Goal: Task Accomplishment & Management: Use online tool/utility

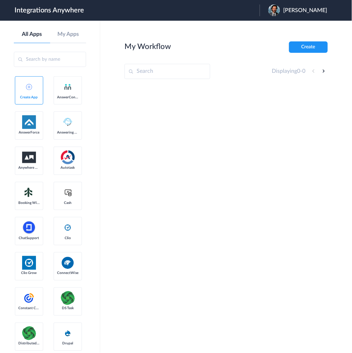
click at [308, 11] on span "Peter Amundson" at bounding box center [305, 10] width 44 height 7
click at [284, 28] on li "Logout" at bounding box center [297, 28] width 75 height 13
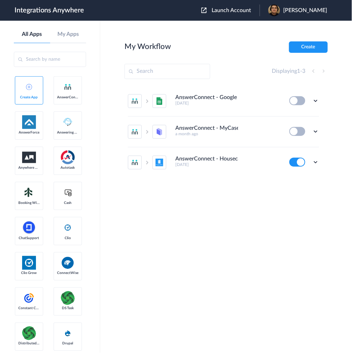
click at [249, 10] on span "Launch Account" at bounding box center [230, 11] width 39 height 6
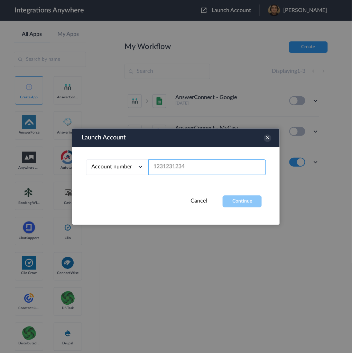
click at [224, 164] on input "text" at bounding box center [206, 168] width 117 height 16
paste input "8666547508"
type input "8666547508"
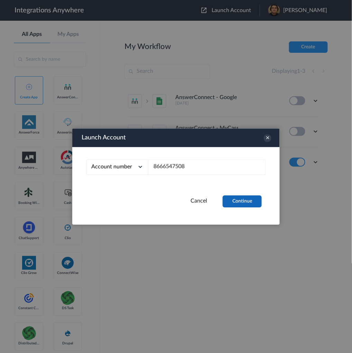
click at [245, 203] on button "Continue" at bounding box center [242, 202] width 39 height 12
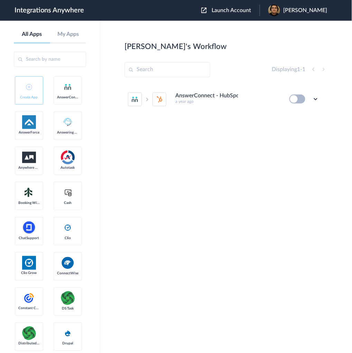
click at [307, 99] on div "Edit Task history Delete" at bounding box center [304, 99] width 30 height 9
click at [299, 101] on button at bounding box center [297, 99] width 16 height 9
click at [313, 99] on icon at bounding box center [315, 99] width 7 height 7
click at [301, 116] on li "Edit" at bounding box center [296, 115] width 45 height 13
click at [317, 99] on icon at bounding box center [315, 99] width 7 height 7
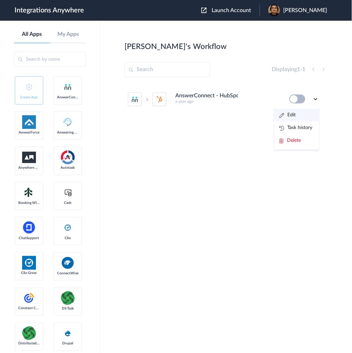
click at [297, 114] on li "Edit" at bounding box center [296, 115] width 45 height 13
click at [318, 98] on icon at bounding box center [315, 99] width 7 height 7
click at [304, 126] on link "Task history" at bounding box center [295, 127] width 33 height 5
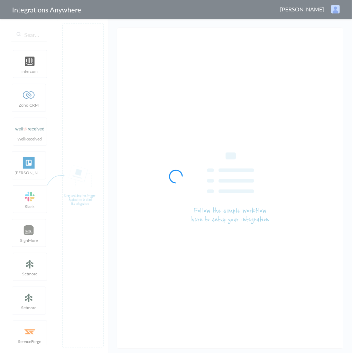
type input "AnswerConnect - HubSpot"
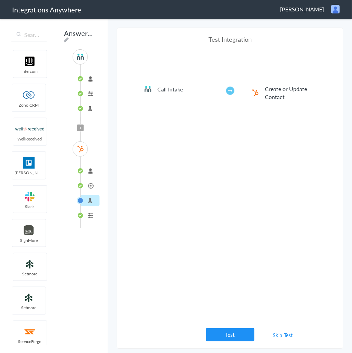
click at [277, 338] on link "Skip Test" at bounding box center [283, 336] width 37 height 12
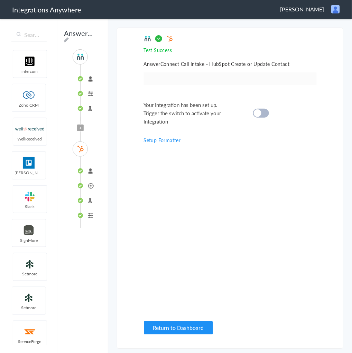
click at [257, 109] on div at bounding box center [261, 113] width 16 height 9
click at [188, 329] on button "Return to Dashboard" at bounding box center [178, 328] width 69 height 13
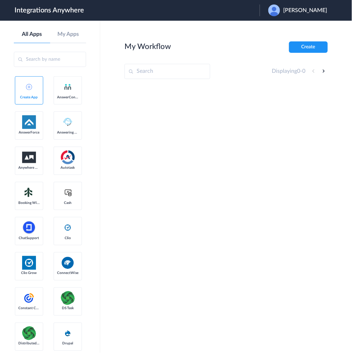
click at [315, 11] on span "[PERSON_NAME]" at bounding box center [305, 10] width 44 height 7
click at [300, 30] on li "Logout" at bounding box center [297, 28] width 75 height 13
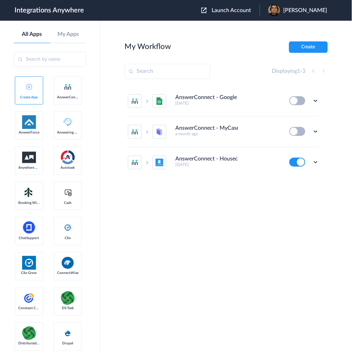
click at [246, 12] on span "Launch Account" at bounding box center [230, 11] width 39 height 6
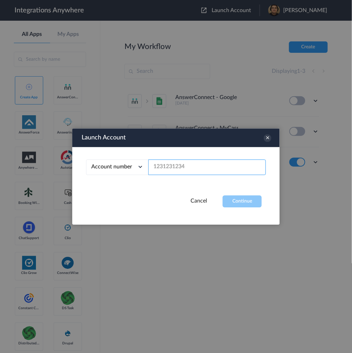
click at [201, 169] on input "text" at bounding box center [206, 168] width 117 height 16
paste input "8666547508"
type input "8666547508"
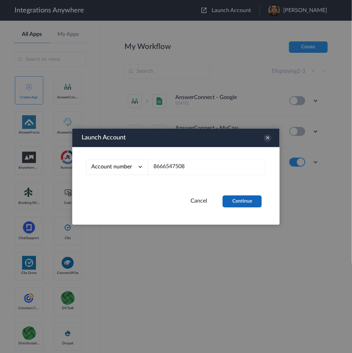
click at [244, 203] on button "Continue" at bounding box center [242, 202] width 39 height 12
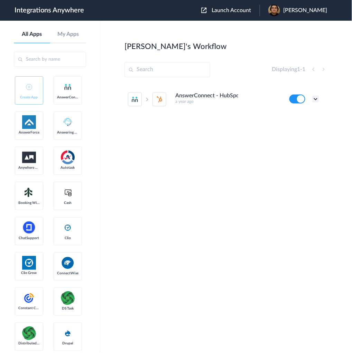
click at [313, 100] on icon at bounding box center [315, 99] width 7 height 7
click at [293, 122] on li "Task history" at bounding box center [296, 128] width 45 height 13
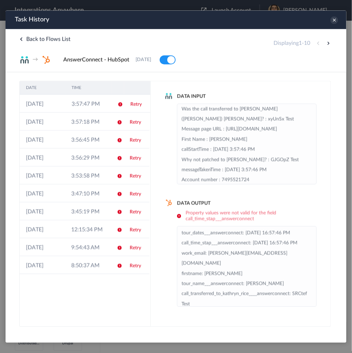
scroll to position [55, 0]
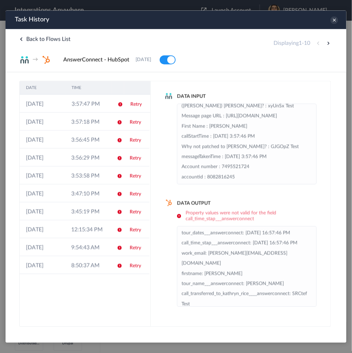
drag, startPoint x: 269, startPoint y: 125, endPoint x: 226, endPoint y: 125, distance: 43.5
click at [226, 125] on li "Tour Dates : 08-09-2025 3:57:46 PM Email : brenda@test.com Message : This is a …" at bounding box center [246, 162] width 131 height 224
drag, startPoint x: 246, startPoint y: 135, endPoint x: 231, endPoint y: 184, distance: 50.8
click at [246, 138] on li "Tour Dates : 08-09-2025 3:57:46 PM Email : brenda@test.com Message : This is a …" at bounding box center [246, 162] width 131 height 224
click at [328, 43] on button at bounding box center [328, 43] width 8 height 8
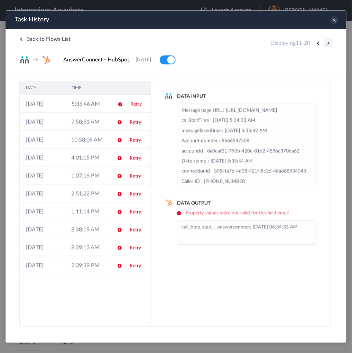
click at [328, 43] on button at bounding box center [328, 43] width 8 height 8
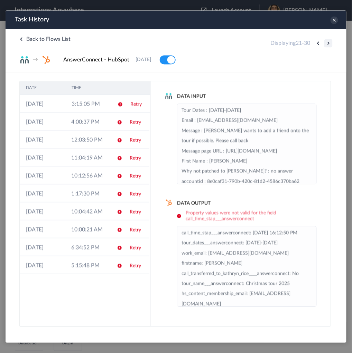
click at [328, 43] on button at bounding box center [328, 43] width 8 height 8
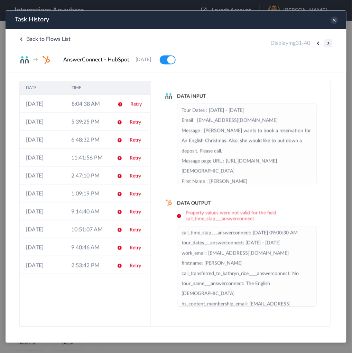
click at [328, 43] on button at bounding box center [328, 43] width 8 height 8
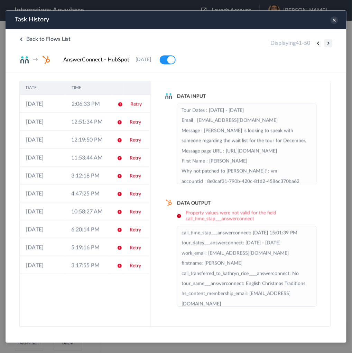
click at [328, 43] on button at bounding box center [328, 43] width 8 height 8
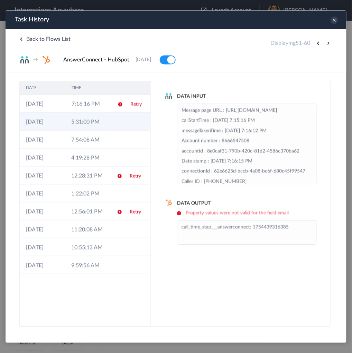
click at [76, 118] on td "5:31:00 PM" at bounding box center [87, 121] width 45 height 18
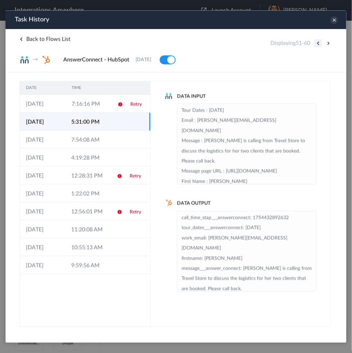
click at [317, 43] on button at bounding box center [317, 43] width 8 height 8
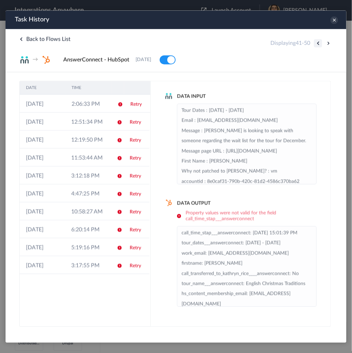
click at [317, 43] on button at bounding box center [317, 43] width 8 height 8
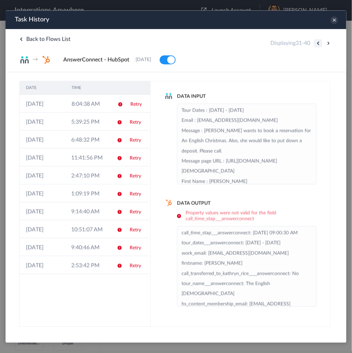
click at [317, 43] on button at bounding box center [317, 43] width 8 height 8
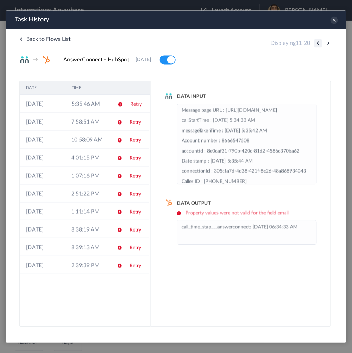
click at [317, 43] on button at bounding box center [317, 43] width 8 height 8
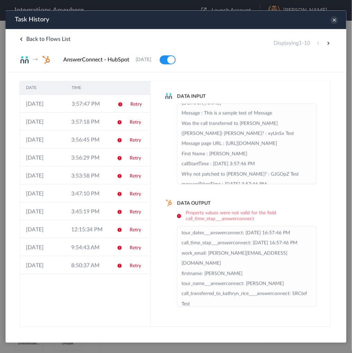
scroll to position [83, 0]
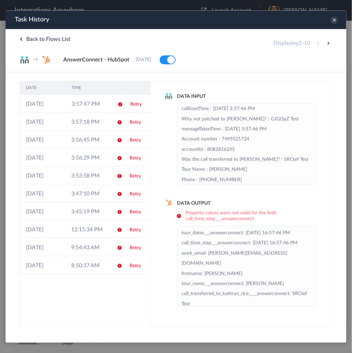
click at [310, 53] on div "Back to Flows List Displaying 1 - 10 → AnswerConnect - HubSpot 02-07-2024 Delete" at bounding box center [175, 50] width 341 height 43
click at [325, 43] on button at bounding box center [328, 43] width 8 height 8
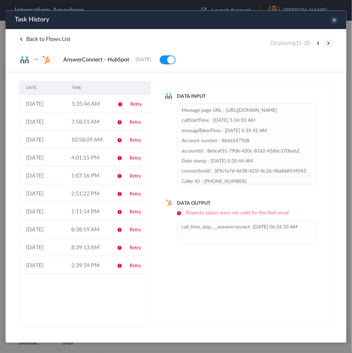
click at [327, 43] on button at bounding box center [328, 43] width 8 height 8
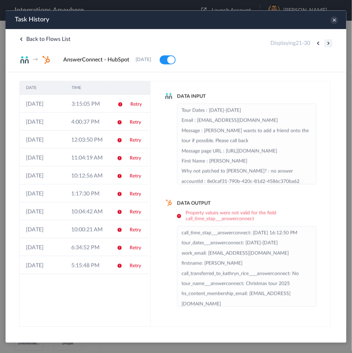
click at [327, 43] on button at bounding box center [328, 43] width 8 height 8
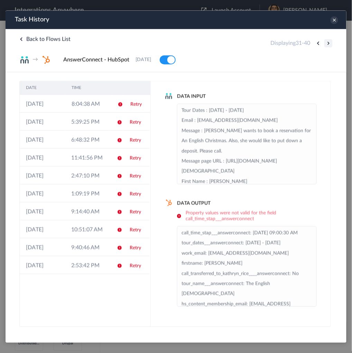
click at [327, 43] on button at bounding box center [328, 43] width 8 height 8
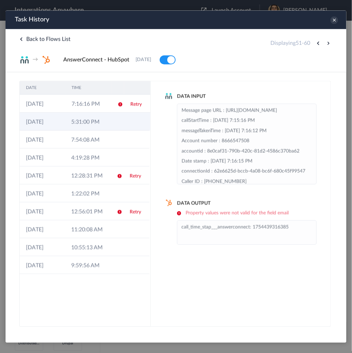
click at [87, 121] on td "5:31:00 PM" at bounding box center [87, 121] width 45 height 18
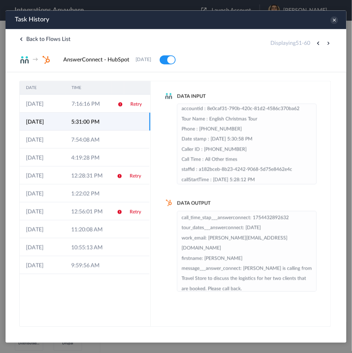
click at [313, 44] on div "Displaying 51 - 60" at bounding box center [301, 43] width 62 height 8
click at [315, 43] on button at bounding box center [317, 43] width 8 height 8
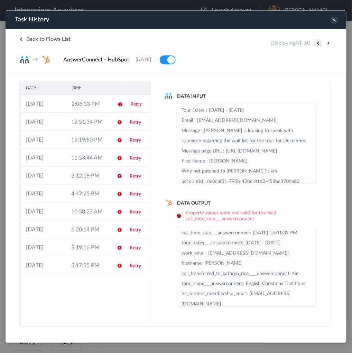
click at [316, 42] on button at bounding box center [317, 43] width 8 height 8
click at [317, 42] on button at bounding box center [317, 43] width 8 height 8
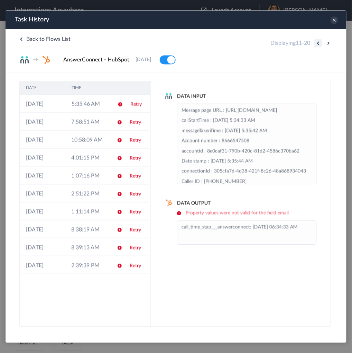
click at [317, 42] on button at bounding box center [317, 43] width 8 height 8
click at [317, 42] on div "Displaying 11 - 20" at bounding box center [301, 43] width 62 height 8
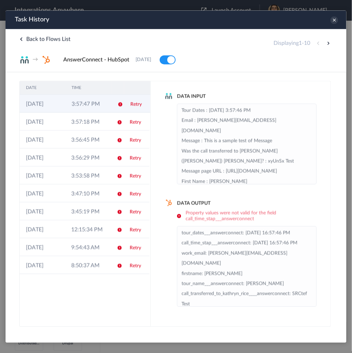
click at [138, 104] on link "Retry" at bounding box center [135, 104] width 11 height 5
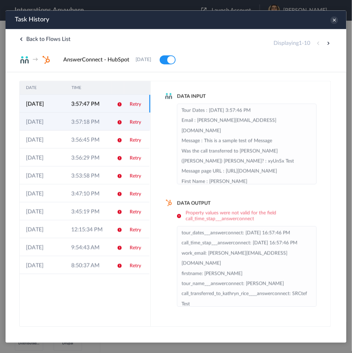
click at [134, 123] on link "Retry" at bounding box center [134, 122] width 11 height 5
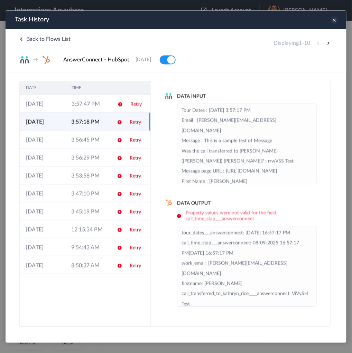
click at [333, 20] on icon at bounding box center [334, 20] width 8 height 8
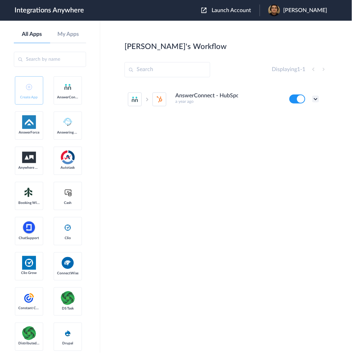
click at [316, 97] on icon at bounding box center [315, 99] width 7 height 7
click at [303, 126] on link "Task history" at bounding box center [295, 127] width 33 height 5
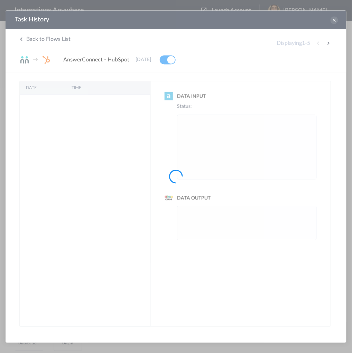
scroll to position [0, 0]
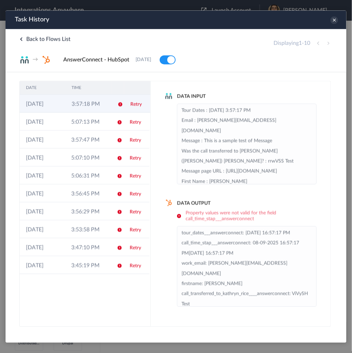
click at [96, 105] on td "3:57:18 PM" at bounding box center [88, 103] width 46 height 18
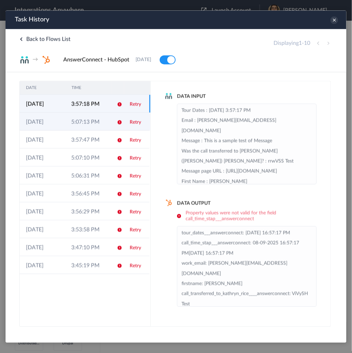
click at [89, 120] on td "5:07:13 PM" at bounding box center [87, 121] width 45 height 18
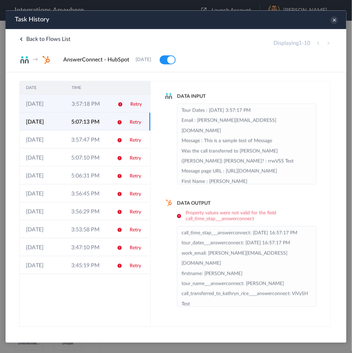
click at [94, 104] on td "3:57:18 PM" at bounding box center [88, 103] width 46 height 18
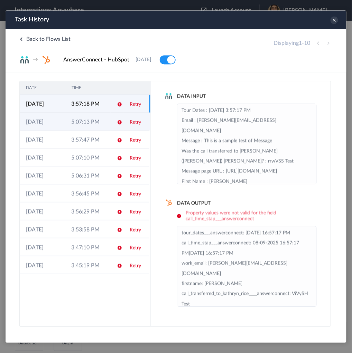
click at [94, 118] on td "5:07:13 PM" at bounding box center [87, 121] width 45 height 18
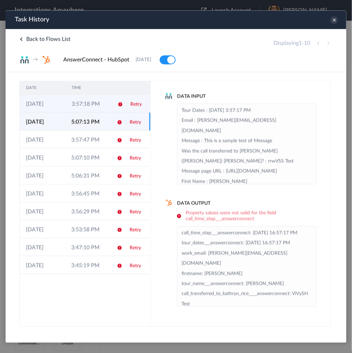
click at [99, 107] on td "3:57:18 PM" at bounding box center [88, 103] width 46 height 18
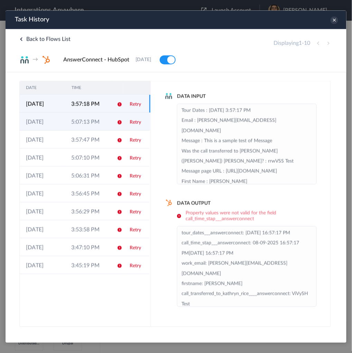
click at [95, 115] on td "5:07:13 PM" at bounding box center [87, 121] width 45 height 18
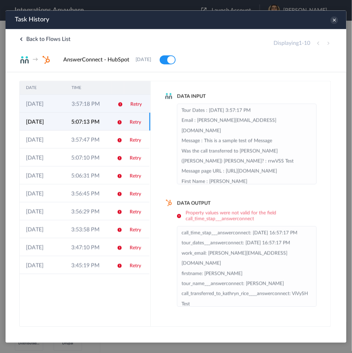
click at [99, 102] on td "3:57:18 PM" at bounding box center [88, 103] width 46 height 18
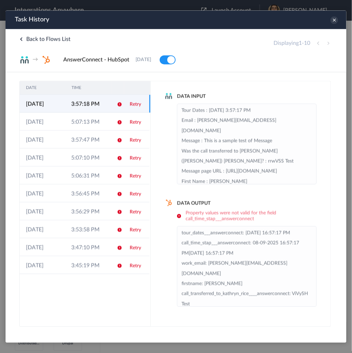
click at [252, 197] on div "Data Input Tour Dates : 08-09-2025 3:57:17 PM Email : johanna@test.com Message …" at bounding box center [240, 204] width 180 height 246
click at [327, 41] on div "Displaying 1 - 10" at bounding box center [302, 43] width 59 height 8
click at [329, 41] on div "Displaying 1 - 10" at bounding box center [302, 43] width 59 height 8
click at [256, 150] on li "Tour Dates : 08-09-2025 3:57:17 PM Email : johanna@test.com Message : This is a…" at bounding box center [246, 217] width 131 height 224
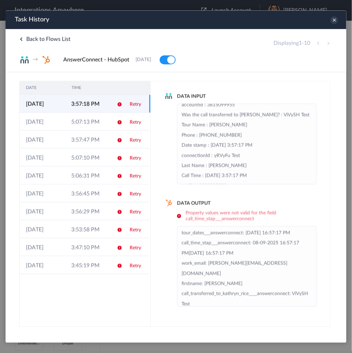
scroll to position [136, 0]
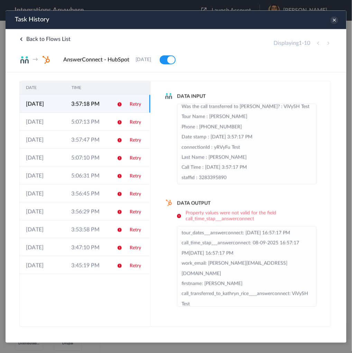
click at [327, 45] on div "Displaying 1 - 10" at bounding box center [302, 43] width 59 height 8
click at [328, 42] on div "Displaying 1 - 10" at bounding box center [302, 43] width 59 height 8
click at [319, 44] on div "Displaying 1 - 10" at bounding box center [302, 43] width 59 height 8
click at [317, 44] on div "Displaying 1 - 10" at bounding box center [302, 43] width 59 height 8
click at [20, 38] on icon at bounding box center [20, 38] width 3 height 3
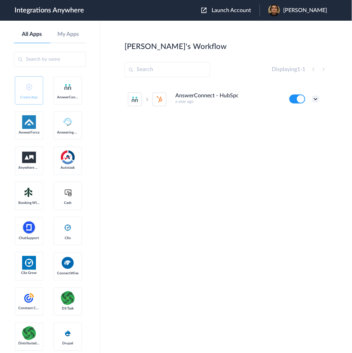
click at [314, 98] on icon at bounding box center [315, 99] width 7 height 7
click at [300, 125] on li "Task history" at bounding box center [296, 128] width 45 height 13
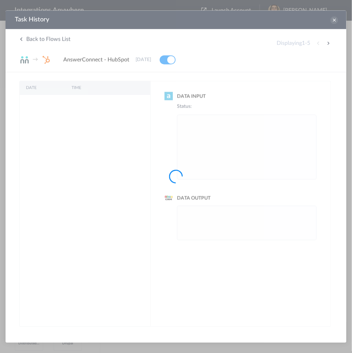
scroll to position [0, 0]
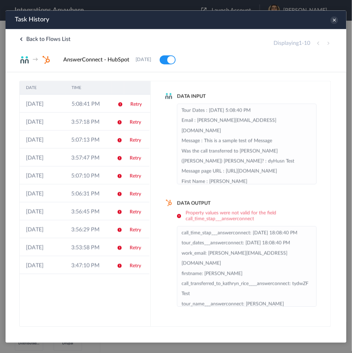
click at [327, 43] on div "Displaying 1 - 10" at bounding box center [302, 43] width 59 height 8
click at [328, 43] on div "Displaying 1 - 10" at bounding box center [302, 43] width 59 height 8
click at [334, 21] on icon at bounding box center [334, 20] width 8 height 8
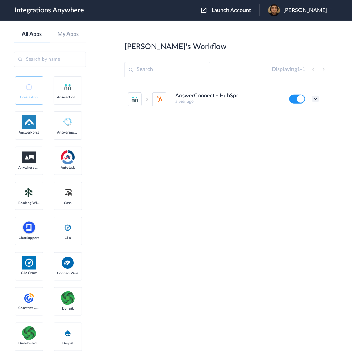
click at [315, 96] on icon at bounding box center [315, 99] width 7 height 7
click at [298, 129] on link "Task history" at bounding box center [295, 127] width 33 height 5
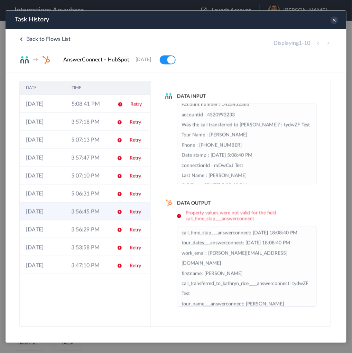
scroll to position [136, 0]
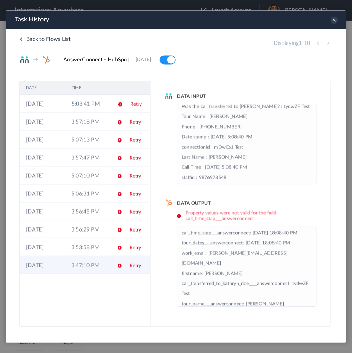
click at [69, 259] on td "3:47:10 PM" at bounding box center [87, 265] width 45 height 18
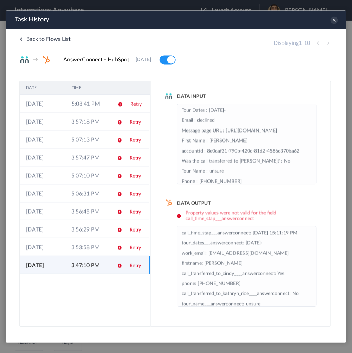
click at [19, 38] on icon at bounding box center [20, 38] width 3 height 3
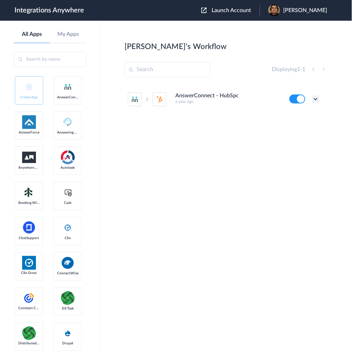
click at [317, 98] on icon at bounding box center [315, 99] width 7 height 7
click at [300, 125] on link "Task history" at bounding box center [295, 127] width 33 height 5
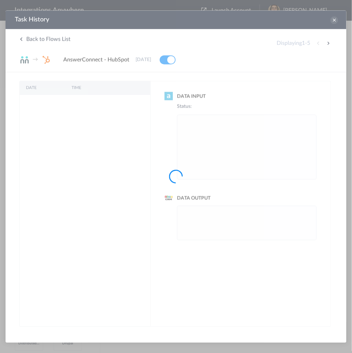
scroll to position [0, 0]
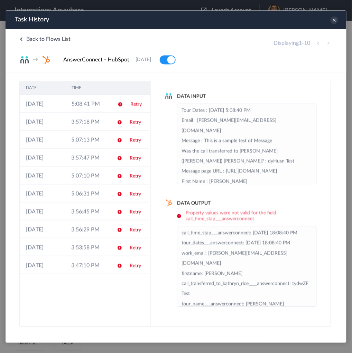
click at [329, 45] on div "Displaying 1 - 10" at bounding box center [302, 43] width 59 height 8
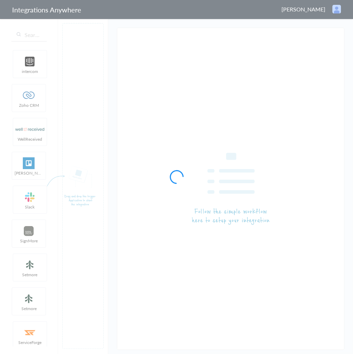
type input "AnswerConnect - HubSpot"
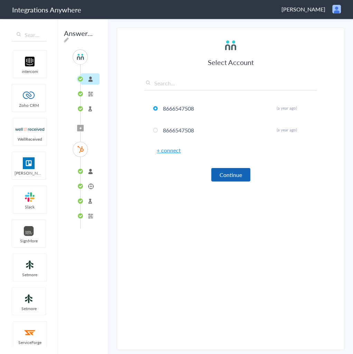
click at [230, 171] on button "Continue" at bounding box center [230, 174] width 39 height 13
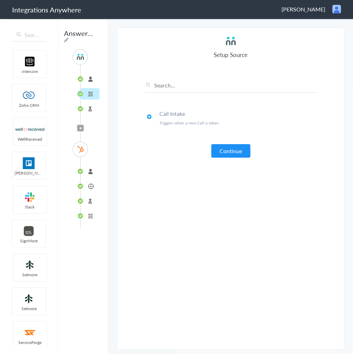
click at [89, 183] on li "Create or Update Contact" at bounding box center [90, 185] width 19 height 11
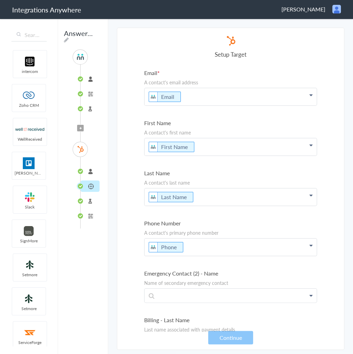
click at [323, 96] on section "Select Account 8666547508 Rename Delete (a year ago) 8666547508 Rename Delete (…" at bounding box center [230, 189] width 227 height 322
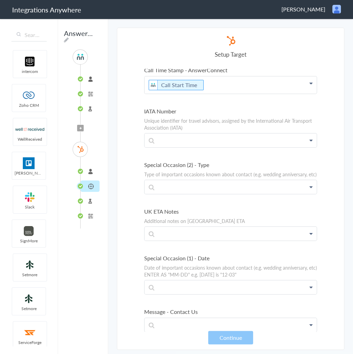
scroll to position [3290, 0]
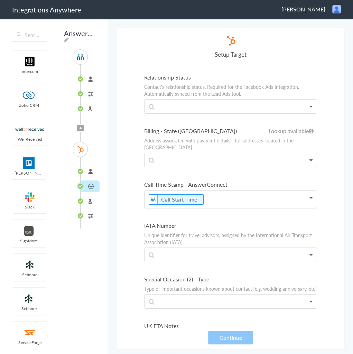
click at [126, 56] on section "Select Account 8666547508 Rename Delete (a year ago) 8666547508 Rename Delete (…" at bounding box center [230, 189] width 227 height 322
click at [90, 216] on li "Formatter" at bounding box center [90, 215] width 19 height 11
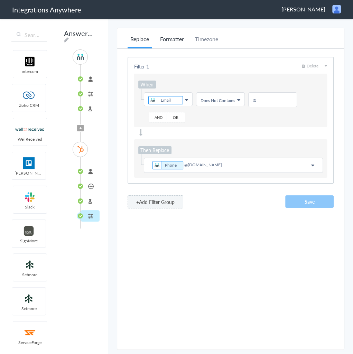
click at [182, 36] on li "Formatter" at bounding box center [171, 41] width 29 height 13
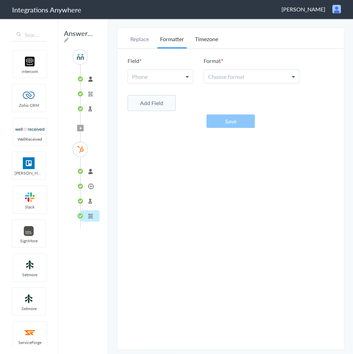
click at [204, 36] on li "Timezone" at bounding box center [206, 41] width 29 height 13
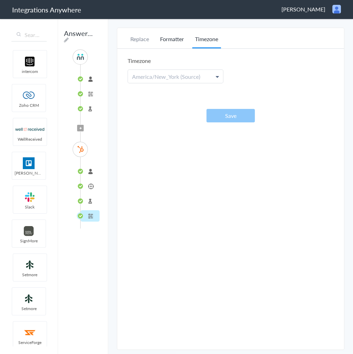
click at [185, 35] on li "Formatter" at bounding box center [171, 41] width 29 height 13
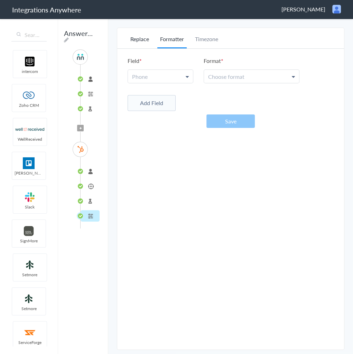
click at [139, 38] on li "Replace" at bounding box center [140, 41] width 24 height 13
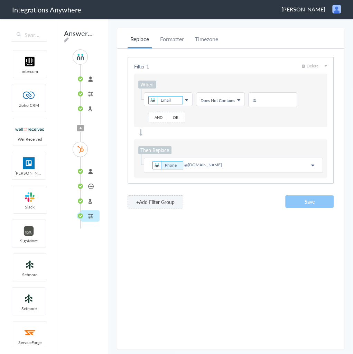
click at [89, 201] on li "Test Target" at bounding box center [90, 200] width 19 height 11
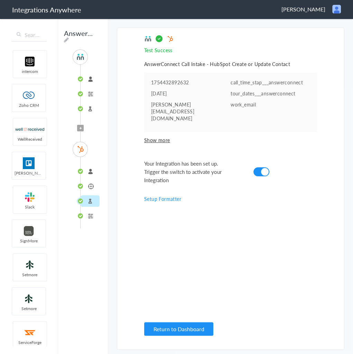
click at [154, 195] on link "Setup Formatter" at bounding box center [162, 198] width 37 height 7
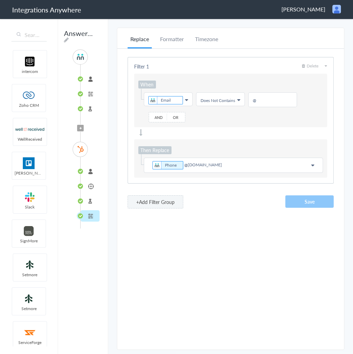
click at [86, 174] on li "connected" at bounding box center [90, 171] width 19 height 11
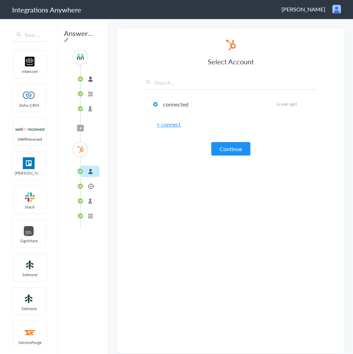
click at [89, 182] on li "Create or Update Contact" at bounding box center [90, 185] width 19 height 11
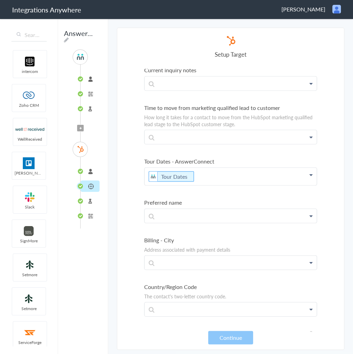
scroll to position [6144, 0]
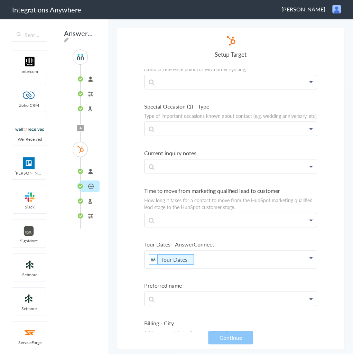
click at [134, 77] on section "Select Account 8666547508 Rename Delete (a year ago) 8666547508 Rename Delete (…" at bounding box center [230, 189] width 227 height 322
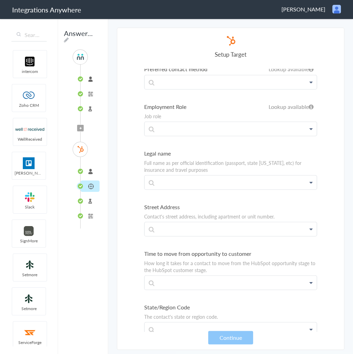
scroll to position [3211, 0]
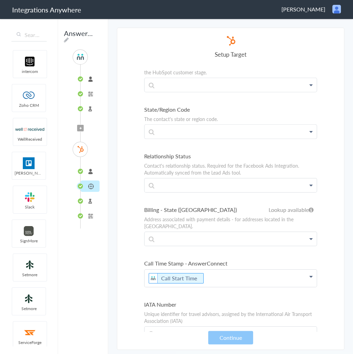
click at [225, 259] on label "Call Time Stamp - AnswerConnect" at bounding box center [230, 263] width 173 height 8
drag, startPoint x: 219, startPoint y: 217, endPoint x: 202, endPoint y: 213, distance: 17.1
click at [219, 270] on p "Call Start Time" at bounding box center [230, 278] width 172 height 17
click at [202, 274] on icon "To enrich screen reader interactions, please activate Accessibility in Grammarl…" at bounding box center [204, 278] width 8 height 9
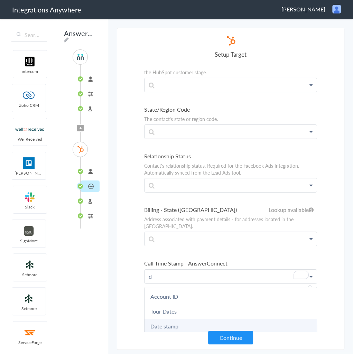
click at [171, 319] on link "Date stamp" at bounding box center [230, 326] width 172 height 15
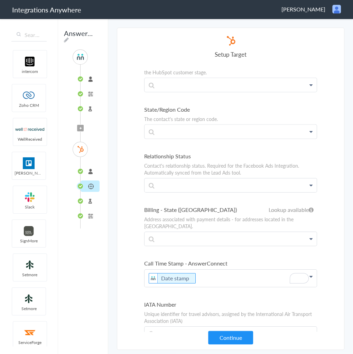
click at [230, 335] on button "Continue" at bounding box center [230, 337] width 45 height 13
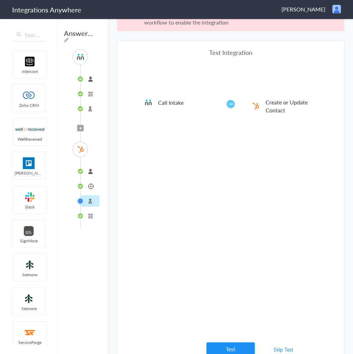
scroll to position [25, 0]
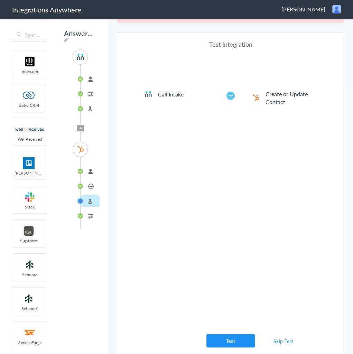
click at [245, 332] on div "Test Integration Call Intake Create or Update Contact View test data Your Integ…" at bounding box center [230, 194] width 173 height 308
click at [240, 337] on button "Test" at bounding box center [230, 340] width 48 height 13
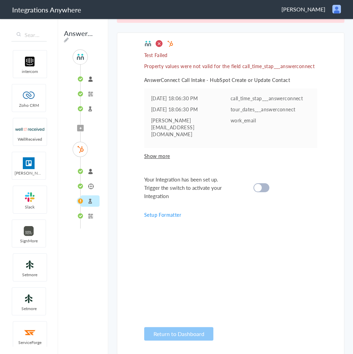
click at [150, 152] on span "Show more" at bounding box center [230, 155] width 173 height 7
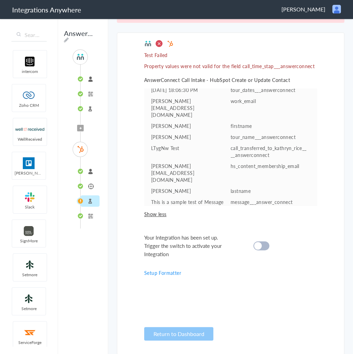
scroll to position [0, 0]
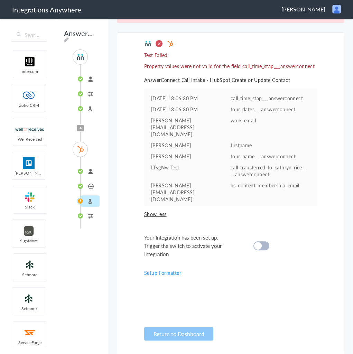
click at [258, 245] on cite at bounding box center [258, 246] width 8 height 8
click at [155, 212] on span "Show less" at bounding box center [230, 213] width 173 height 7
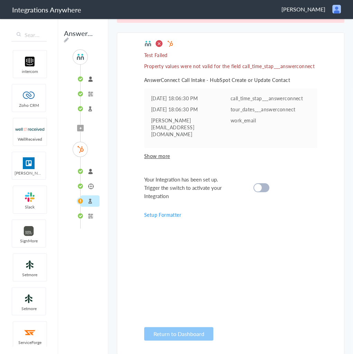
click at [90, 185] on li "Create or Update Contact" at bounding box center [90, 185] width 19 height 11
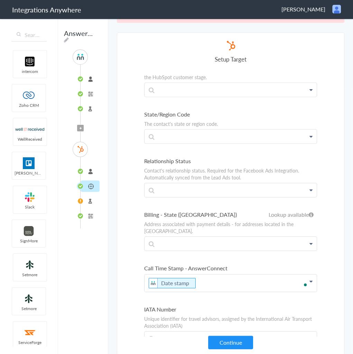
click at [90, 198] on li "Test Target" at bounding box center [90, 200] width 19 height 11
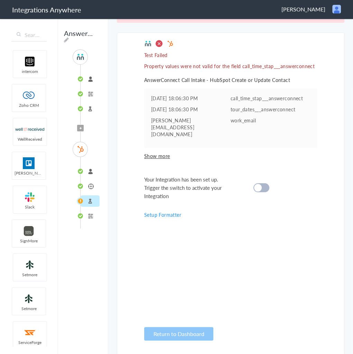
click at [95, 187] on li "Create or Update Contact" at bounding box center [90, 185] width 19 height 11
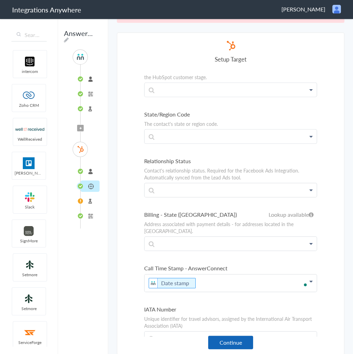
click at [233, 339] on button "Continue" at bounding box center [230, 342] width 45 height 13
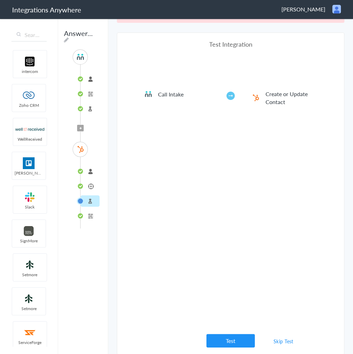
click at [277, 340] on link "Skip Test" at bounding box center [283, 341] width 37 height 12
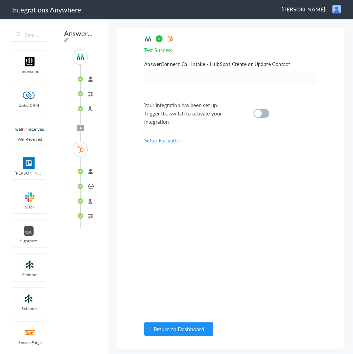
click at [265, 111] on div at bounding box center [261, 113] width 16 height 9
click at [242, 167] on div "Test Success Invalid data for email AnswerConnect Call Intake - HubSpot Create …" at bounding box center [230, 189] width 173 height 308
click at [95, 79] on li "8666547508" at bounding box center [90, 78] width 19 height 11
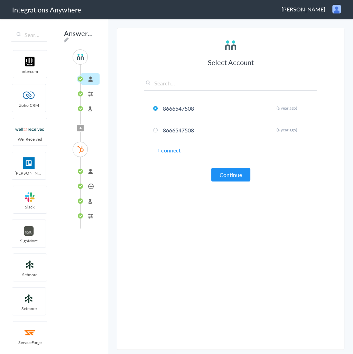
click at [92, 94] on li "Call Intake" at bounding box center [90, 93] width 19 height 11
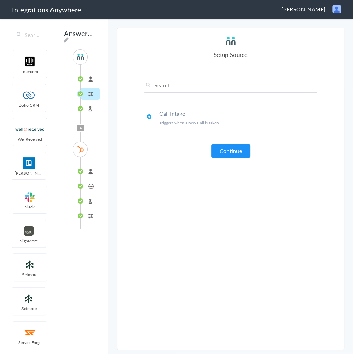
click at [89, 101] on ul "8666547508 Call Intake Test Source" at bounding box center [86, 93] width 13 height 57
click at [90, 105] on li "Test Source" at bounding box center [90, 108] width 19 height 11
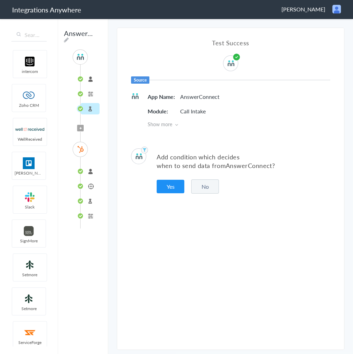
click at [77, 125] on span "Filter Applied" at bounding box center [80, 128] width 7 height 7
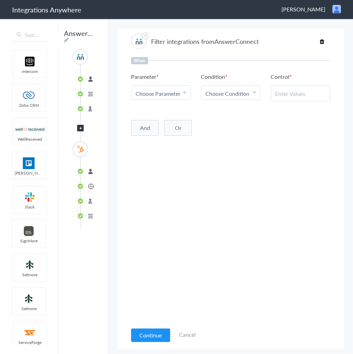
click at [84, 145] on img at bounding box center [80, 149] width 9 height 9
click at [84, 166] on li "connected" at bounding box center [90, 171] width 19 height 11
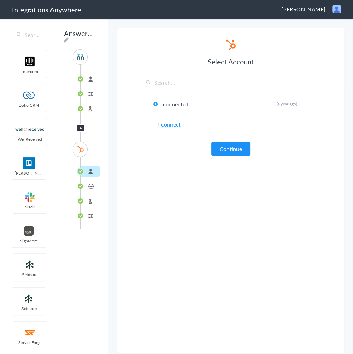
click at [96, 179] on div "SOURCE 8666547508 Call Intake Test Source Filter Applied TARGET connected Creat…" at bounding box center [82, 138] width 41 height 179
click at [93, 185] on li "Create or Update Contact" at bounding box center [90, 185] width 19 height 11
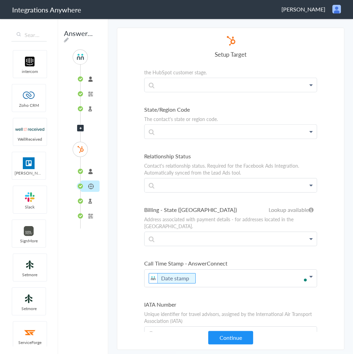
click at [204, 270] on p "Date stamp" at bounding box center [230, 278] width 172 height 17
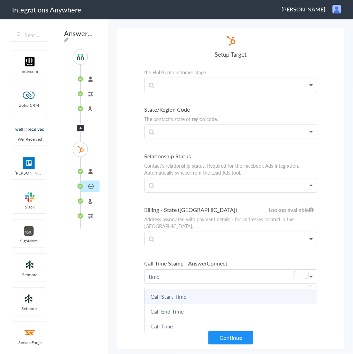
click at [172, 289] on link "Call Start Time" at bounding box center [230, 296] width 172 height 15
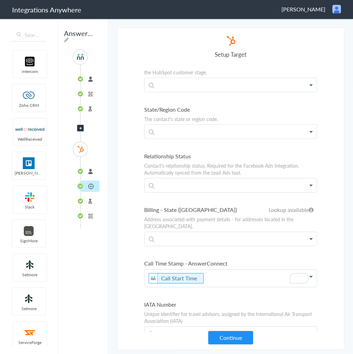
click at [117, 250] on section "Select Account 8666547508 Rename Delete (a year ago) 8666547508 Rename Delete (…" at bounding box center [230, 189] width 227 height 322
click at [227, 340] on button "Continue" at bounding box center [230, 337] width 45 height 13
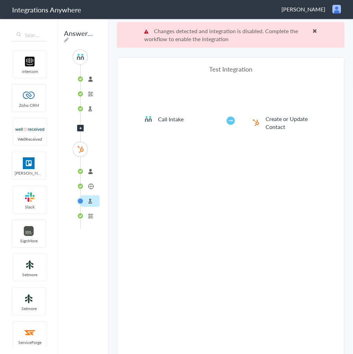
click at [238, 163] on div "Test Integration Call Intake Create or Update Contact View test data Your Integ…" at bounding box center [230, 219] width 173 height 308
click at [89, 214] on li "Formatter" at bounding box center [90, 215] width 19 height 11
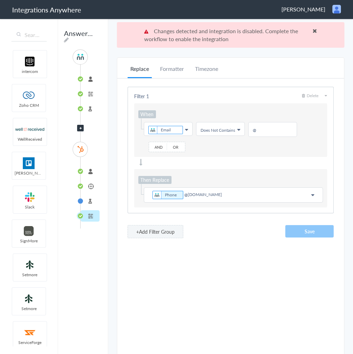
click at [92, 197] on li "Test Target" at bounding box center [90, 200] width 19 height 11
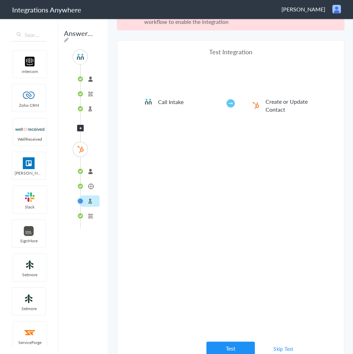
scroll to position [25, 0]
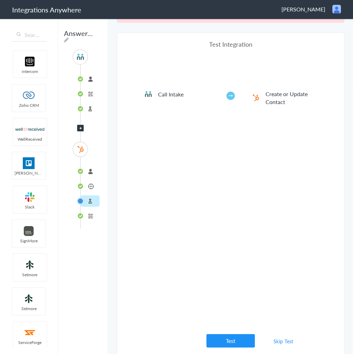
click at [192, 337] on div "Test Integration Call Intake Create or Update Contact View test data Your Integ…" at bounding box center [230, 194] width 173 height 308
click at [210, 340] on button "Test" at bounding box center [230, 340] width 48 height 13
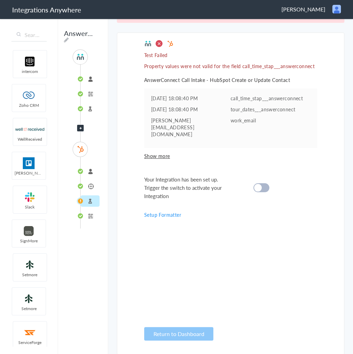
click at [162, 152] on span "Show more" at bounding box center [230, 155] width 173 height 7
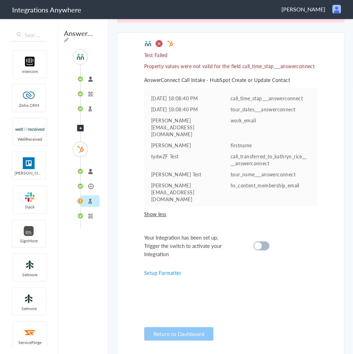
click at [169, 272] on link "Setup Formatter" at bounding box center [162, 272] width 37 height 7
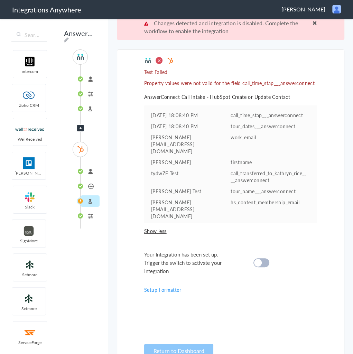
scroll to position [0, 0]
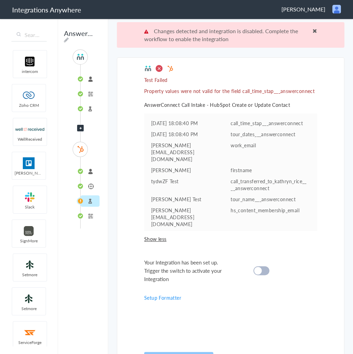
click at [92, 213] on li "Formatter" at bounding box center [90, 215] width 19 height 11
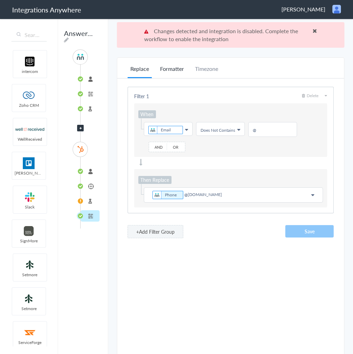
click at [169, 68] on li "Formatter" at bounding box center [171, 71] width 29 height 13
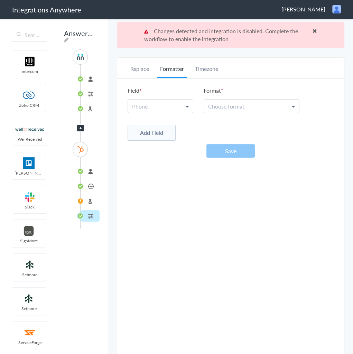
click at [167, 103] on link "Phone" at bounding box center [160, 106] width 65 height 13
click at [250, 102] on link "Choose format" at bounding box center [251, 106] width 95 height 13
click at [249, 107] on link "Choose format" at bounding box center [251, 106] width 95 height 13
click at [211, 70] on li "Timezone" at bounding box center [206, 71] width 29 height 13
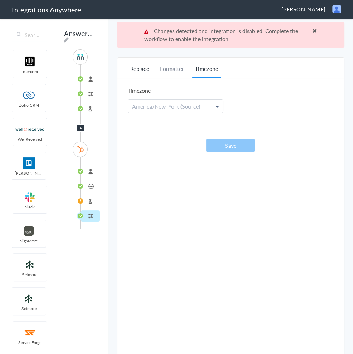
click at [144, 73] on li "Replace" at bounding box center [140, 71] width 24 height 13
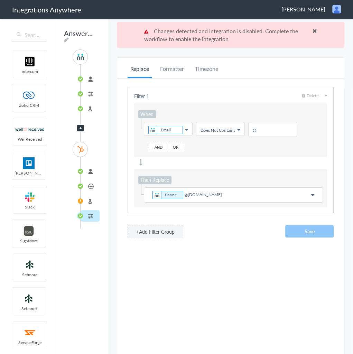
click at [84, 198] on li "Test Target" at bounding box center [90, 200] width 19 height 11
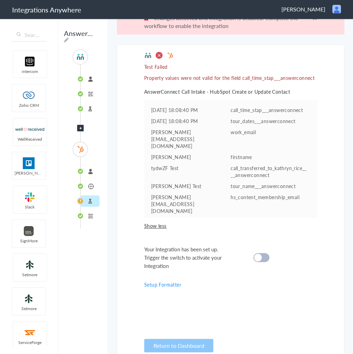
scroll to position [25, 0]
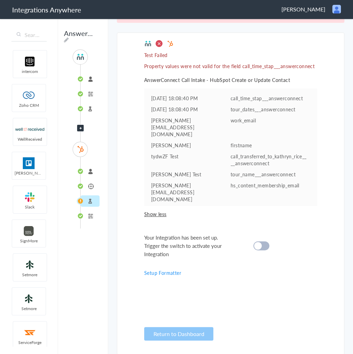
click at [257, 244] on cite at bounding box center [258, 246] width 8 height 8
click at [89, 186] on li "Create or Update Contact" at bounding box center [90, 185] width 19 height 11
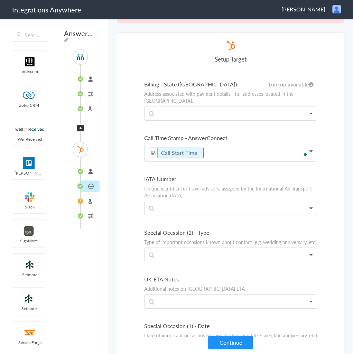
scroll to position [3377, 0]
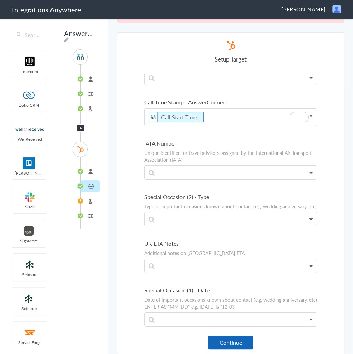
click at [233, 343] on button "Continue" at bounding box center [230, 342] width 45 height 13
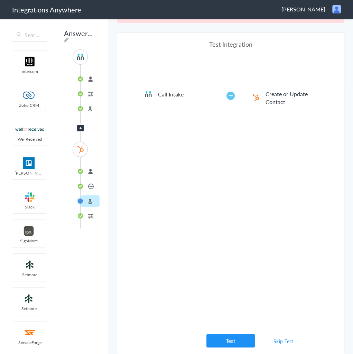
click at [278, 340] on link "Skip Test" at bounding box center [283, 341] width 37 height 12
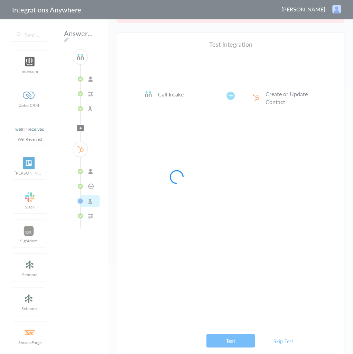
scroll to position [0, 0]
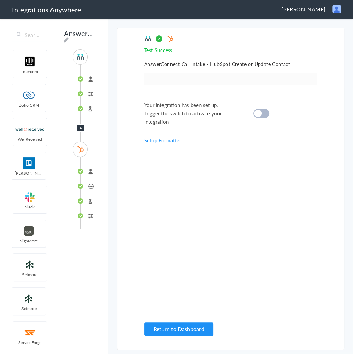
click at [268, 114] on div at bounding box center [261, 113] width 16 height 9
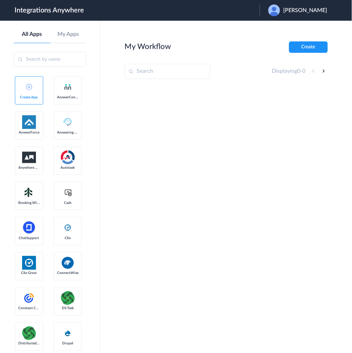
click at [299, 11] on span "[PERSON_NAME]" at bounding box center [305, 10] width 44 height 7
click at [298, 25] on li "Logout" at bounding box center [297, 28] width 75 height 13
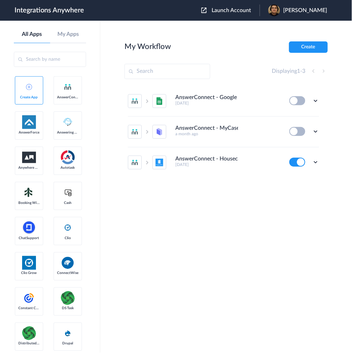
click at [251, 8] on span "Launch Account" at bounding box center [230, 11] width 39 height 6
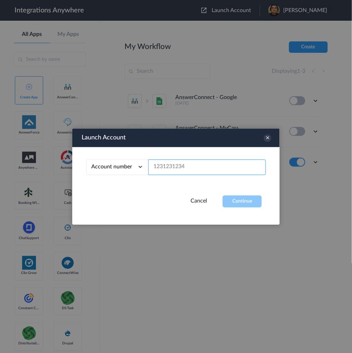
click at [211, 172] on input "text" at bounding box center [206, 168] width 117 height 16
paste input "8666547508"
type input "8666547508"
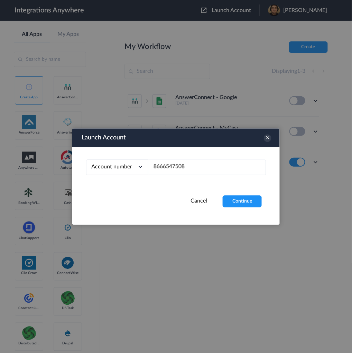
click at [234, 199] on button "Continue" at bounding box center [242, 202] width 39 height 12
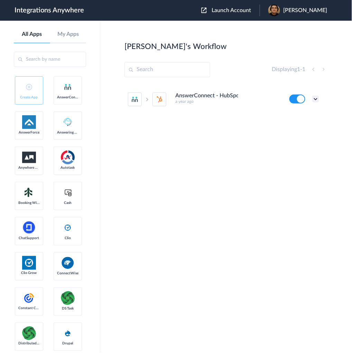
click at [314, 97] on icon at bounding box center [315, 99] width 7 height 7
click at [300, 128] on link "Task history" at bounding box center [295, 127] width 33 height 5
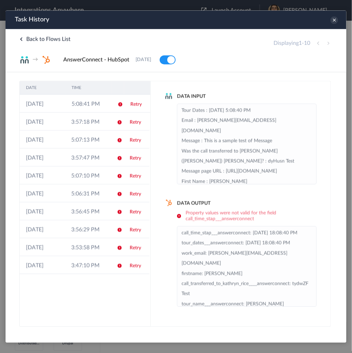
click at [326, 43] on div "Displaying 1 - 10" at bounding box center [302, 43] width 59 height 8
click at [319, 43] on div "Displaying 1 - 10" at bounding box center [302, 43] width 59 height 8
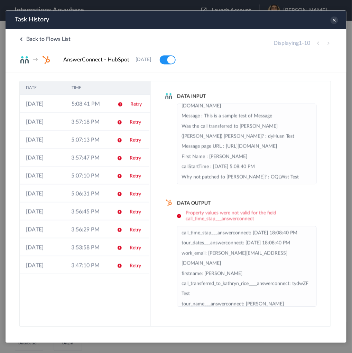
scroll to position [55, 0]
